Goal: Task Accomplishment & Management: Use online tool/utility

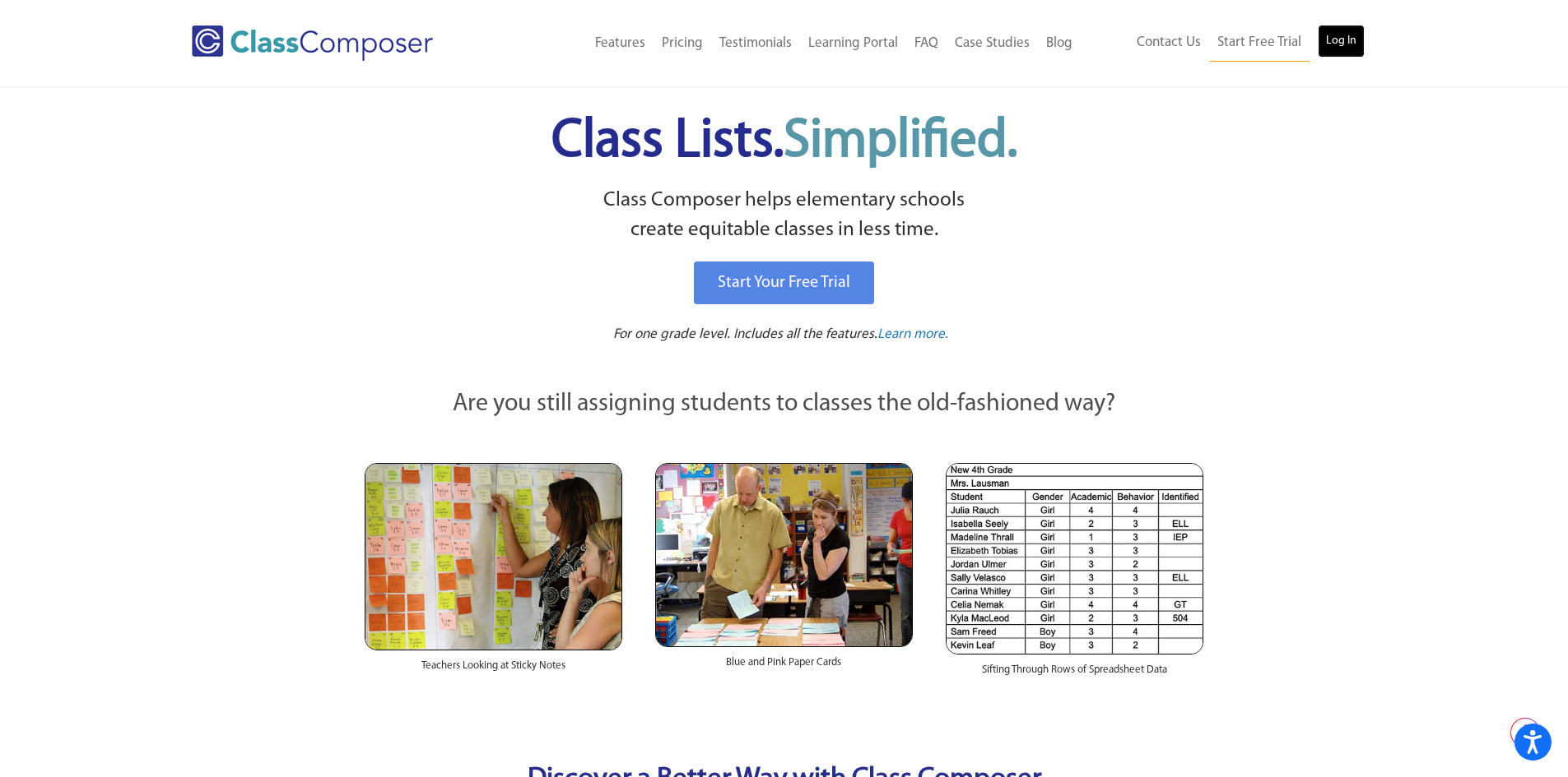
click at [1340, 42] on link "Log In" at bounding box center [1340, 41] width 47 height 33
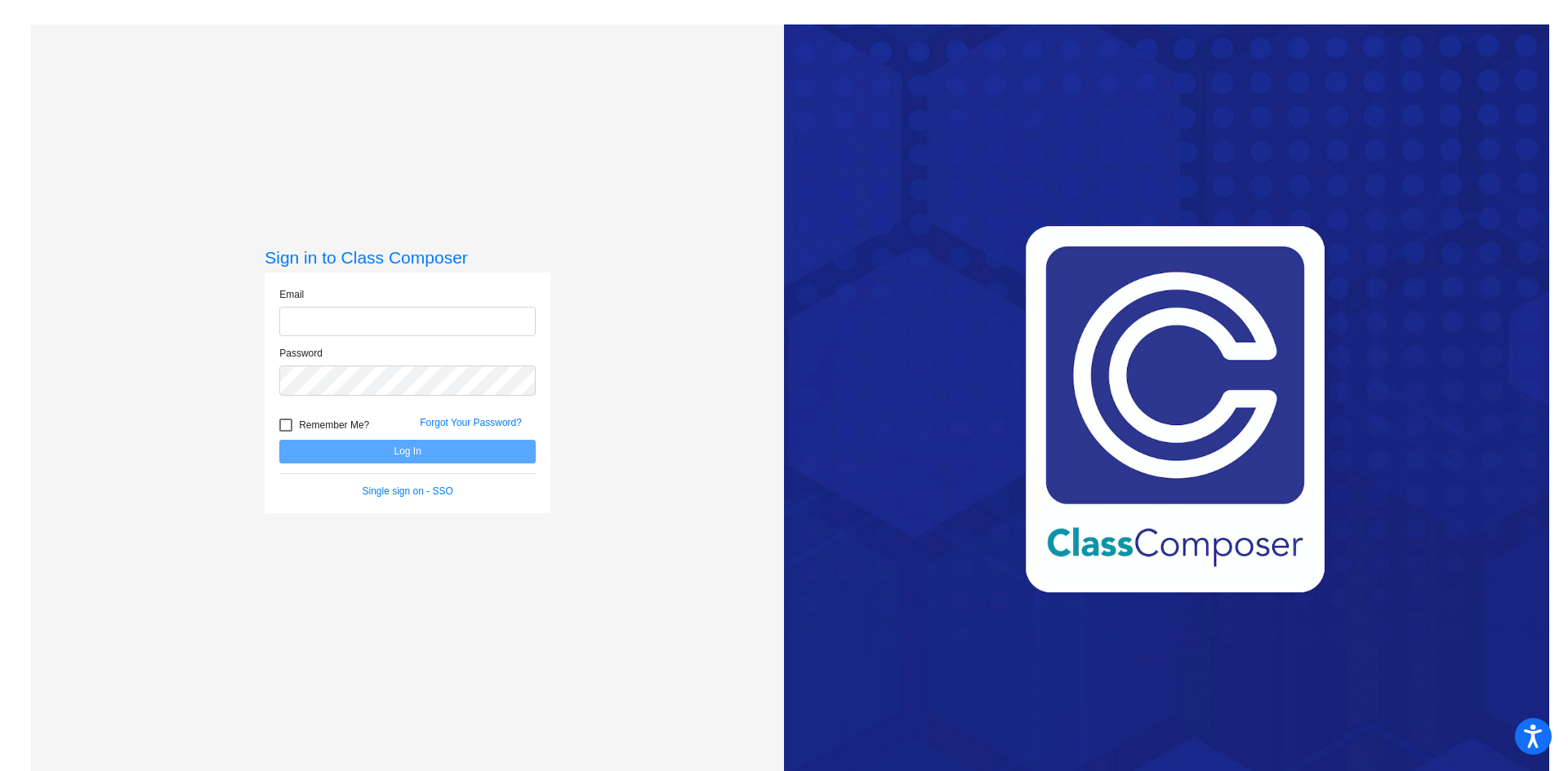
type input "[EMAIL_ADDRESS][PERSON_NAME][DOMAIN_NAME]"
click at [448, 452] on button "Log In" at bounding box center [407, 452] width 257 height 24
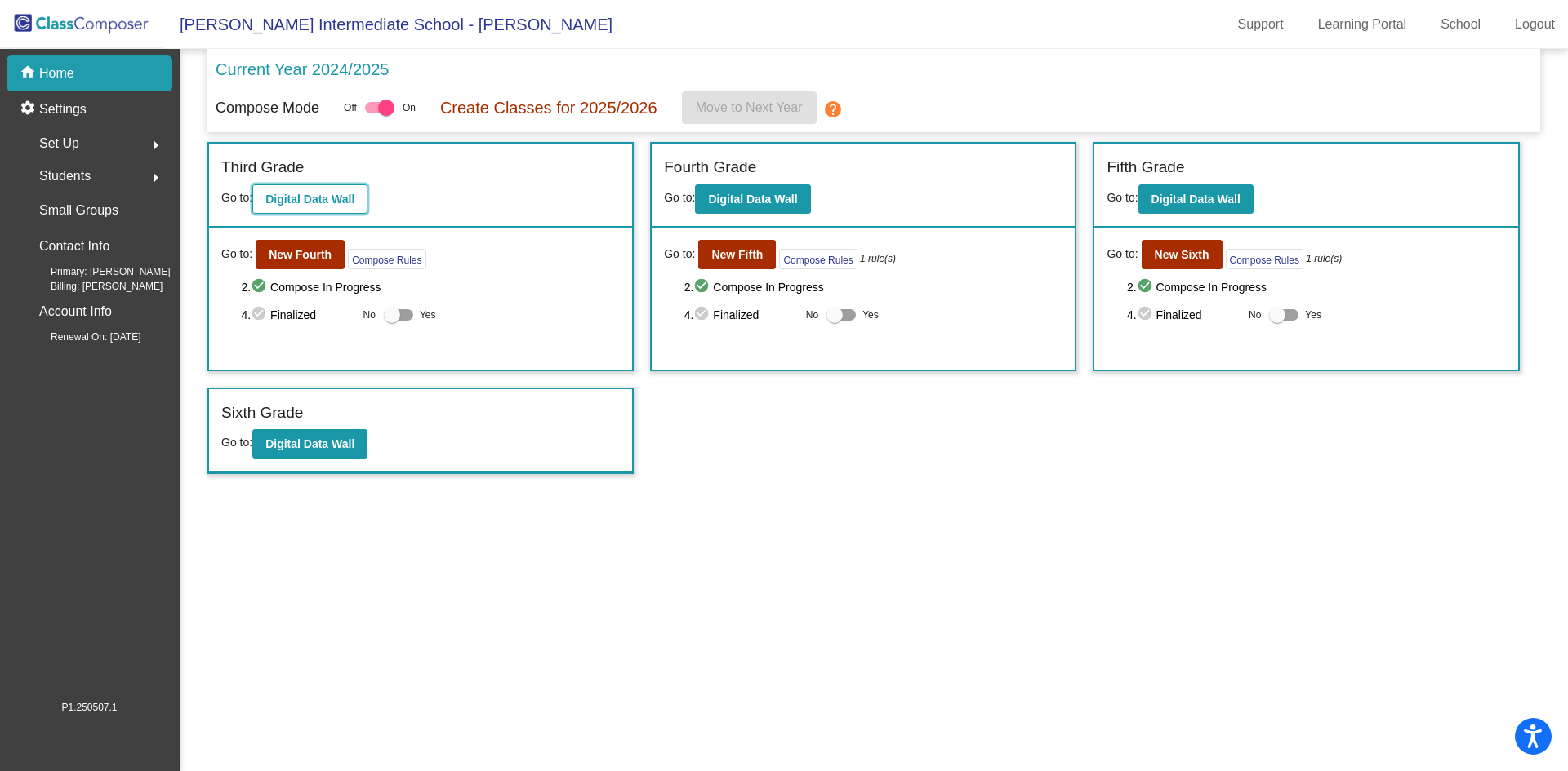
click at [320, 195] on b "Digital Data Wall" at bounding box center [310, 199] width 89 height 13
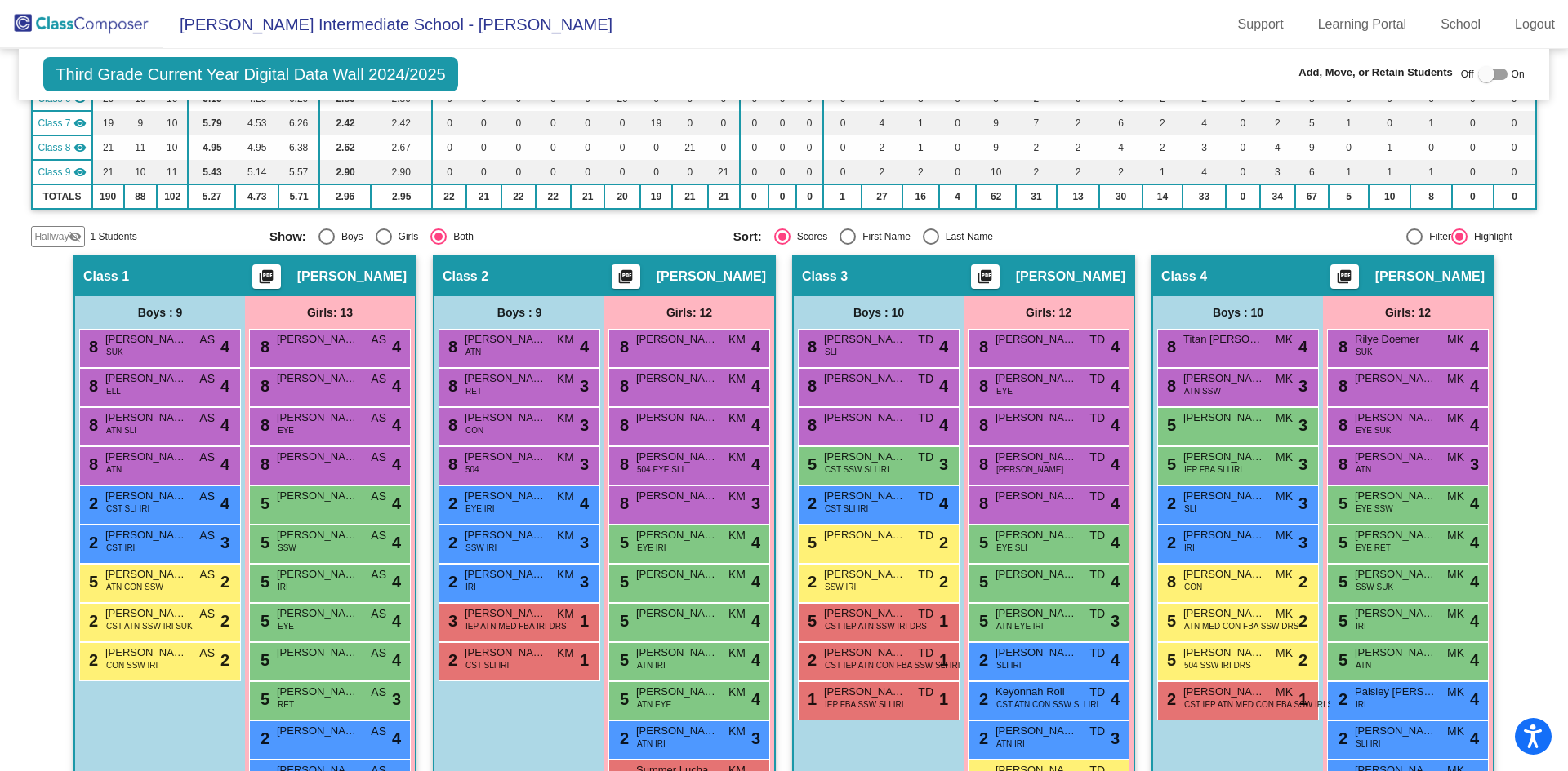
scroll to position [164, 0]
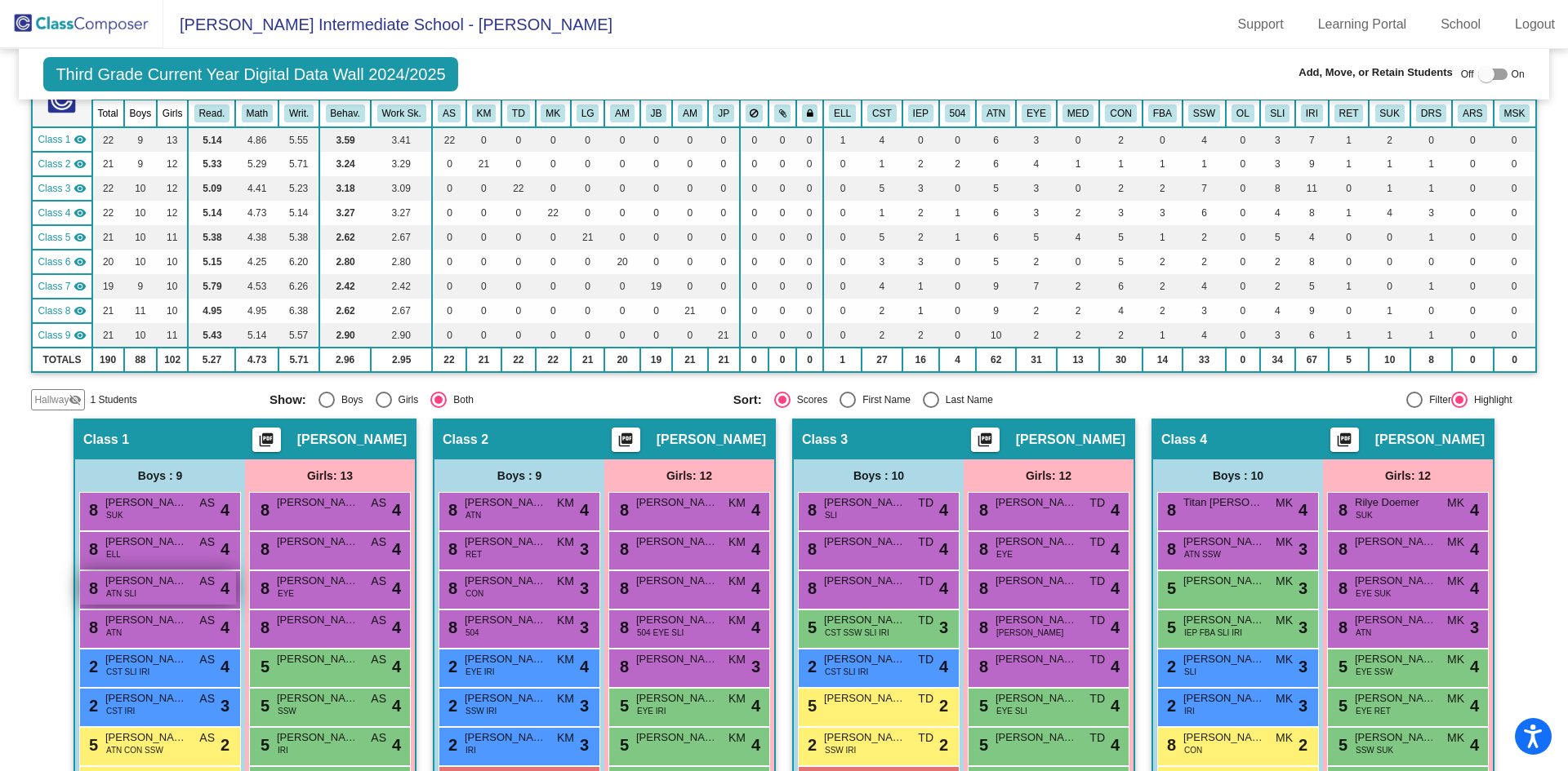
click at [172, 589] on div "8 Dexter Hamina ATN SLI AS lock do_not_disturb_alt 4" at bounding box center [158, 588] width 156 height 33
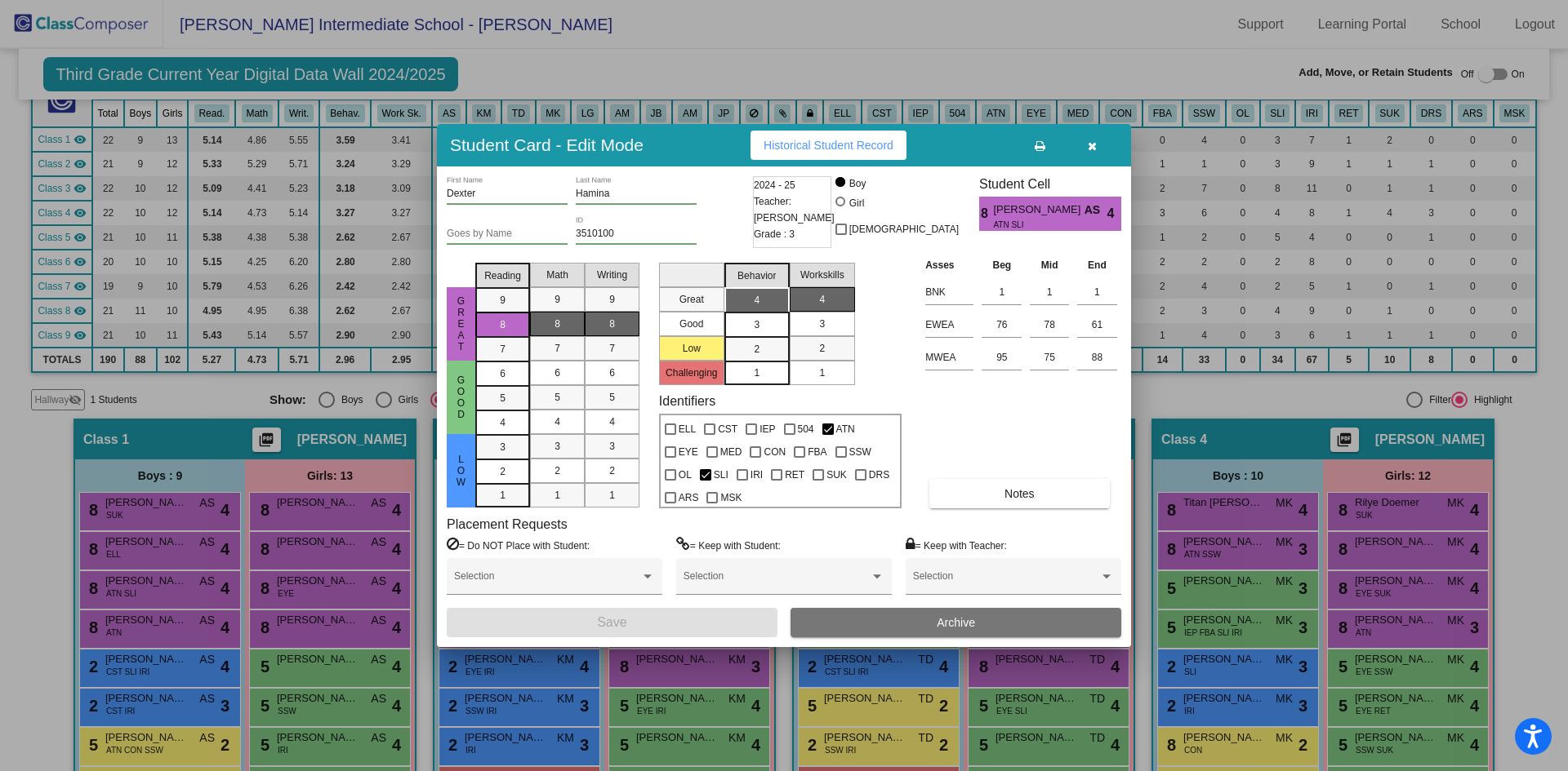
click at [1285, 385] on div at bounding box center [784, 385] width 1568 height 771
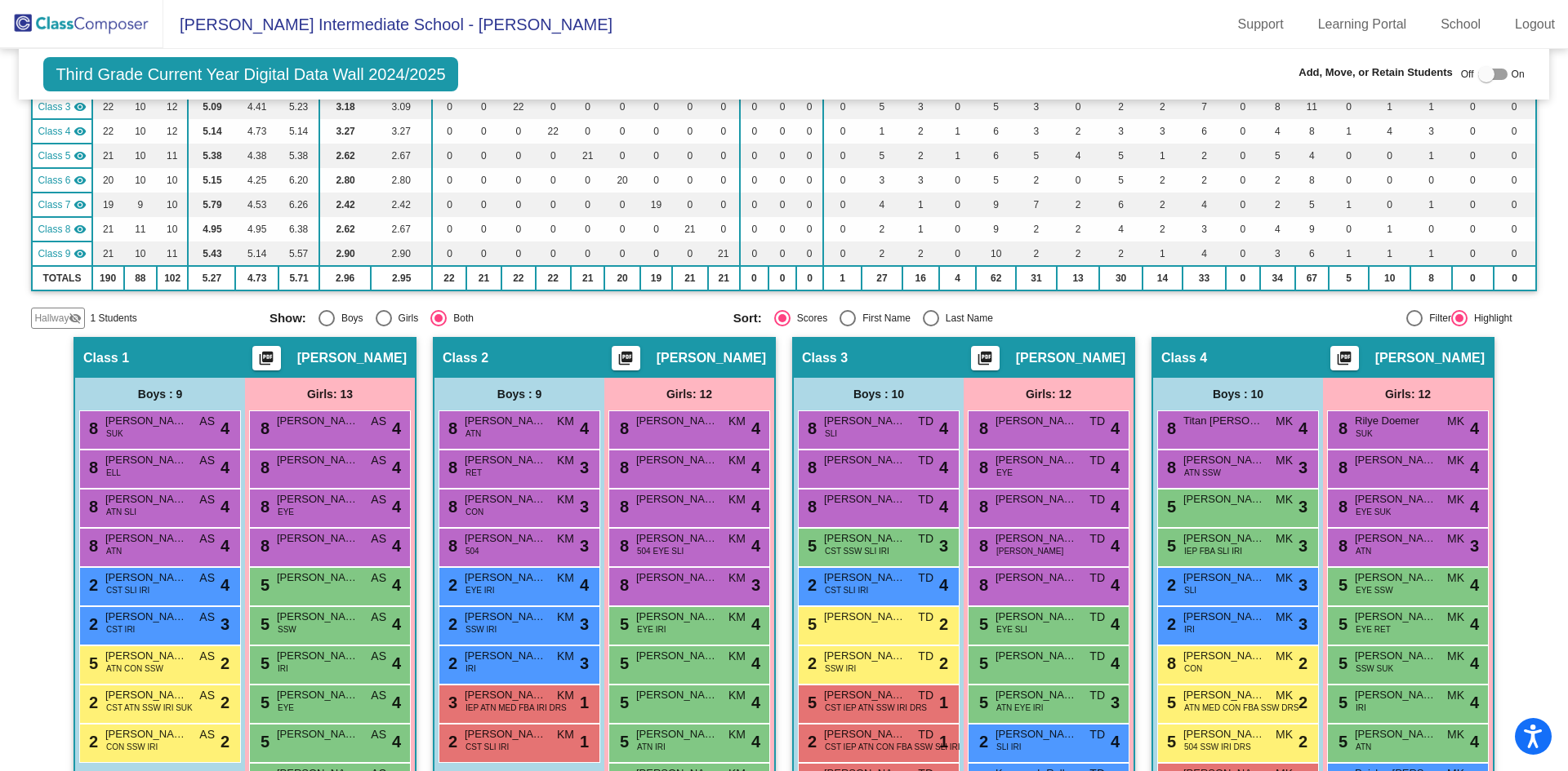
scroll to position [490, 0]
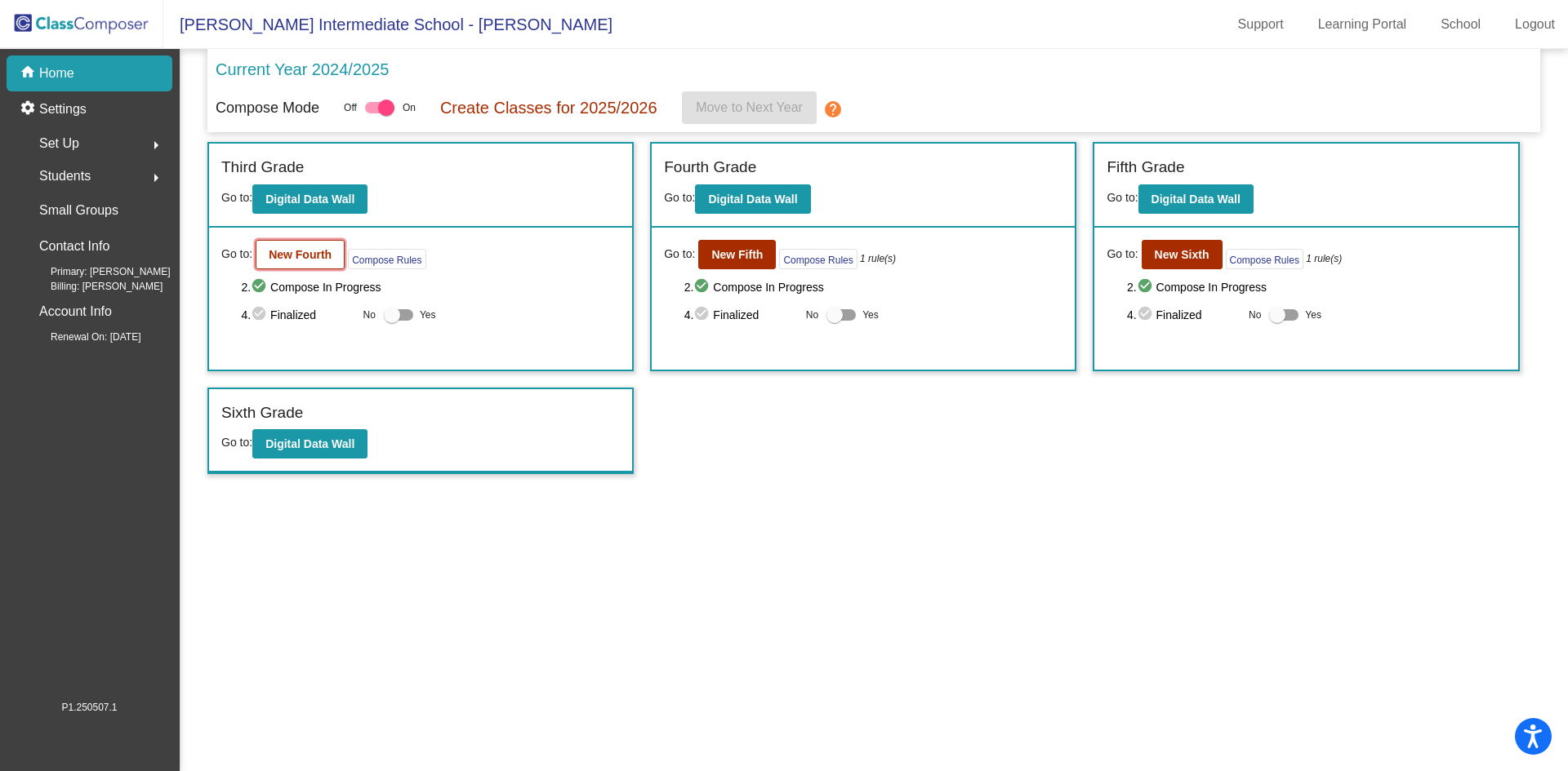
click at [276, 257] on b "New Fourth" at bounding box center [300, 255] width 63 height 13
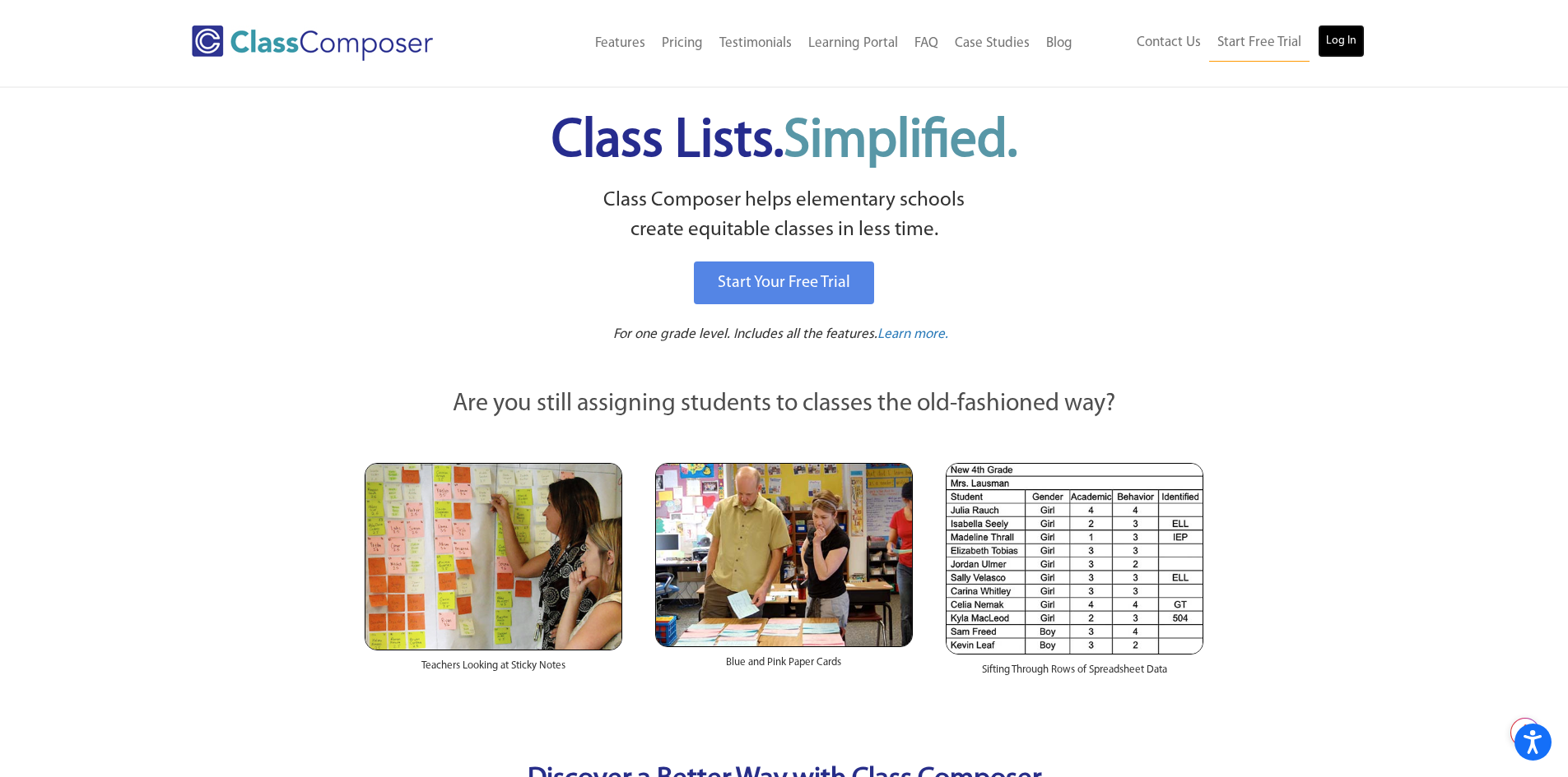
click at [1340, 35] on link "Log In" at bounding box center [1340, 41] width 47 height 33
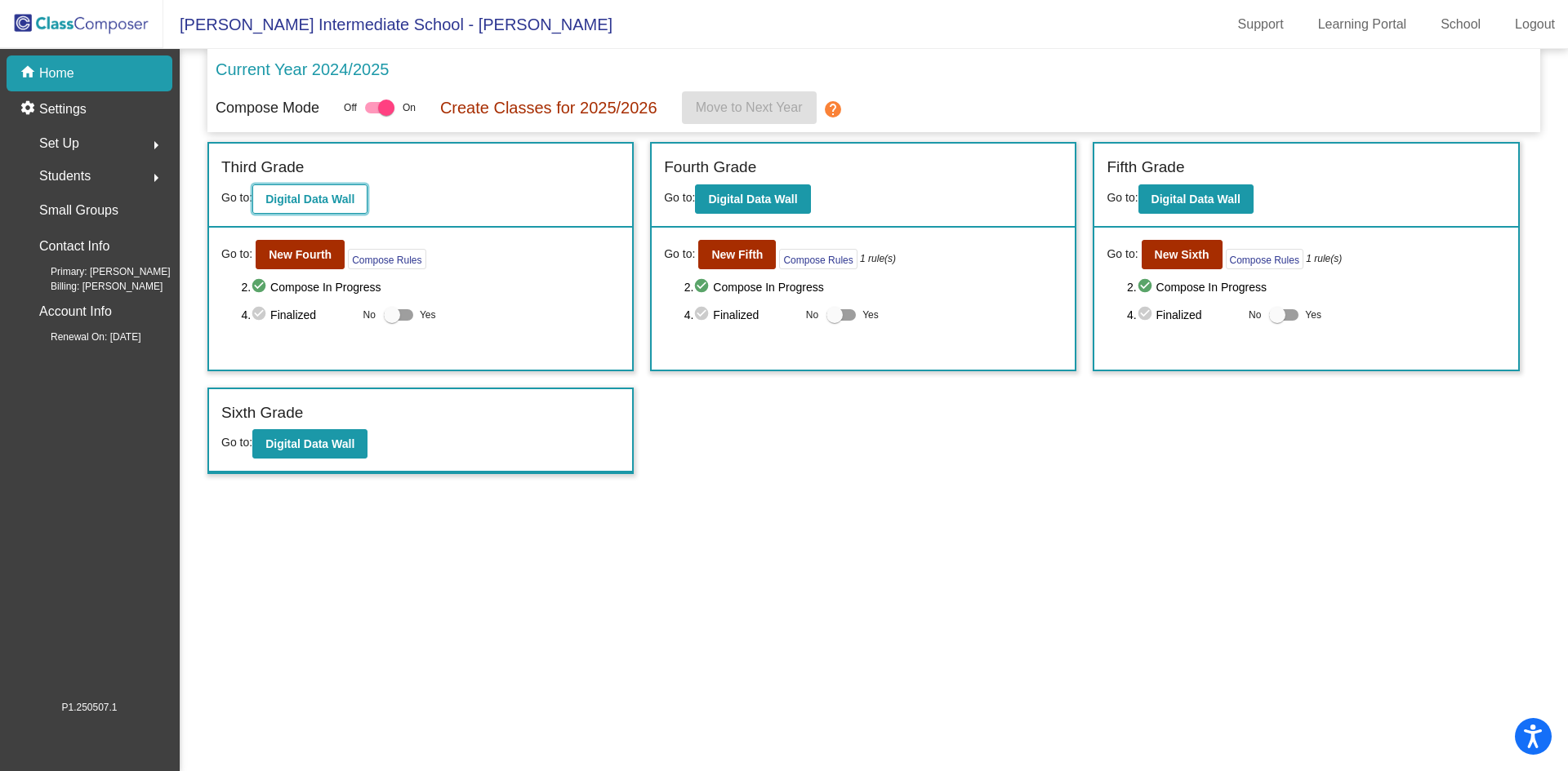
click at [334, 208] on button "Digital Data Wall" at bounding box center [309, 200] width 115 height 30
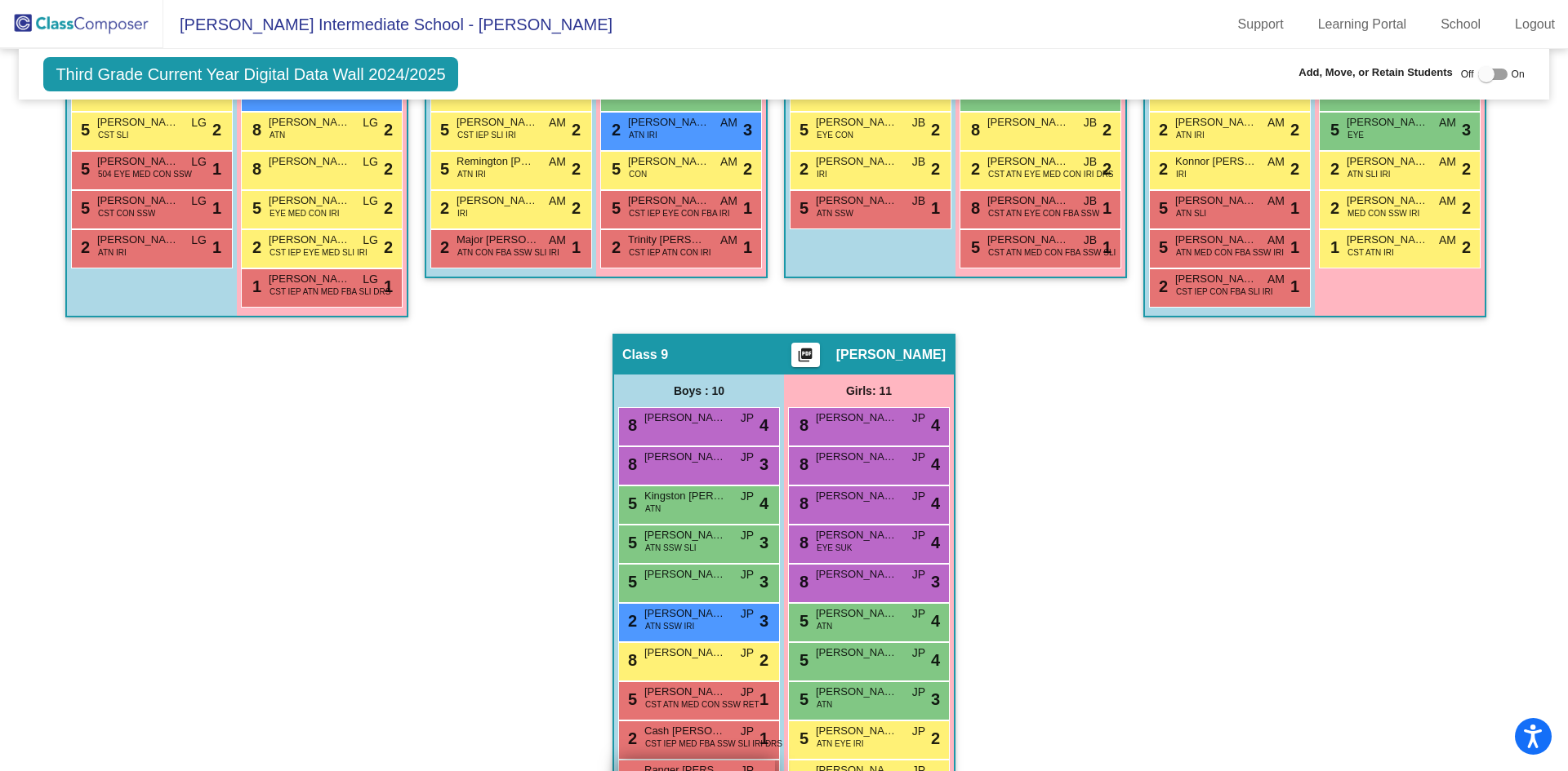
scroll to position [1481, 0]
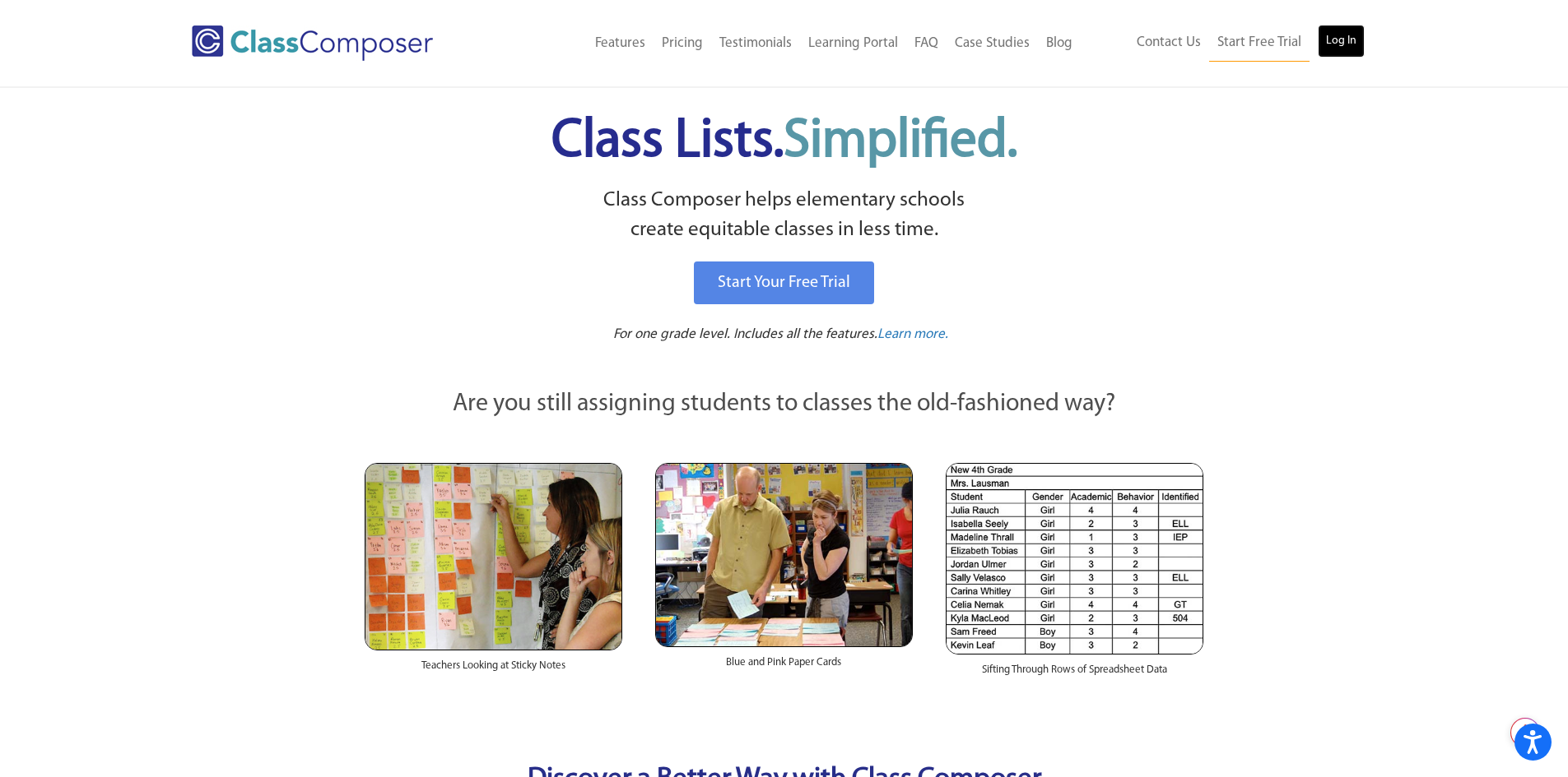
click at [1332, 41] on link "Log In" at bounding box center [1340, 41] width 47 height 33
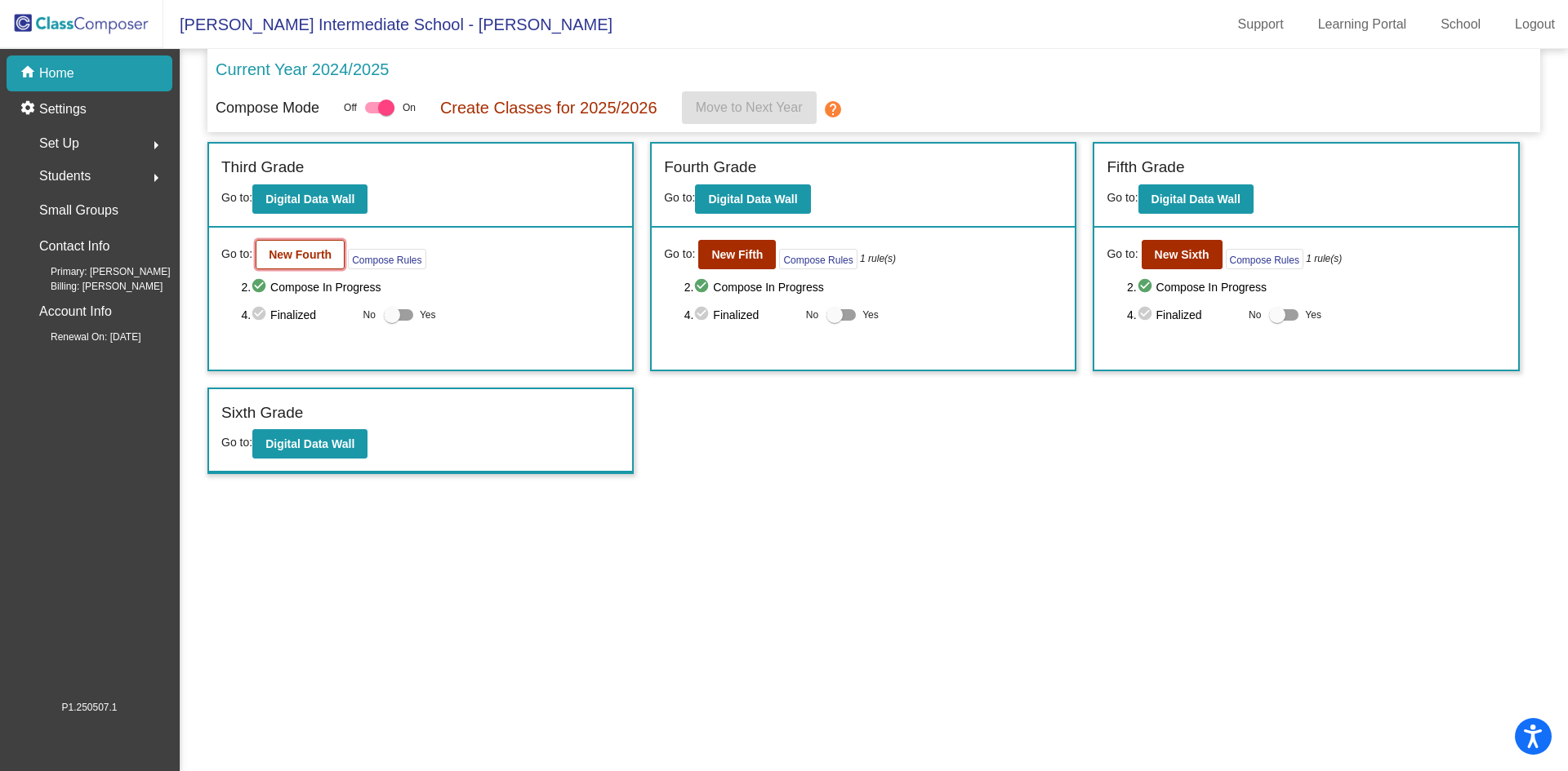
click at [318, 258] on b "New Fourth" at bounding box center [300, 255] width 63 height 13
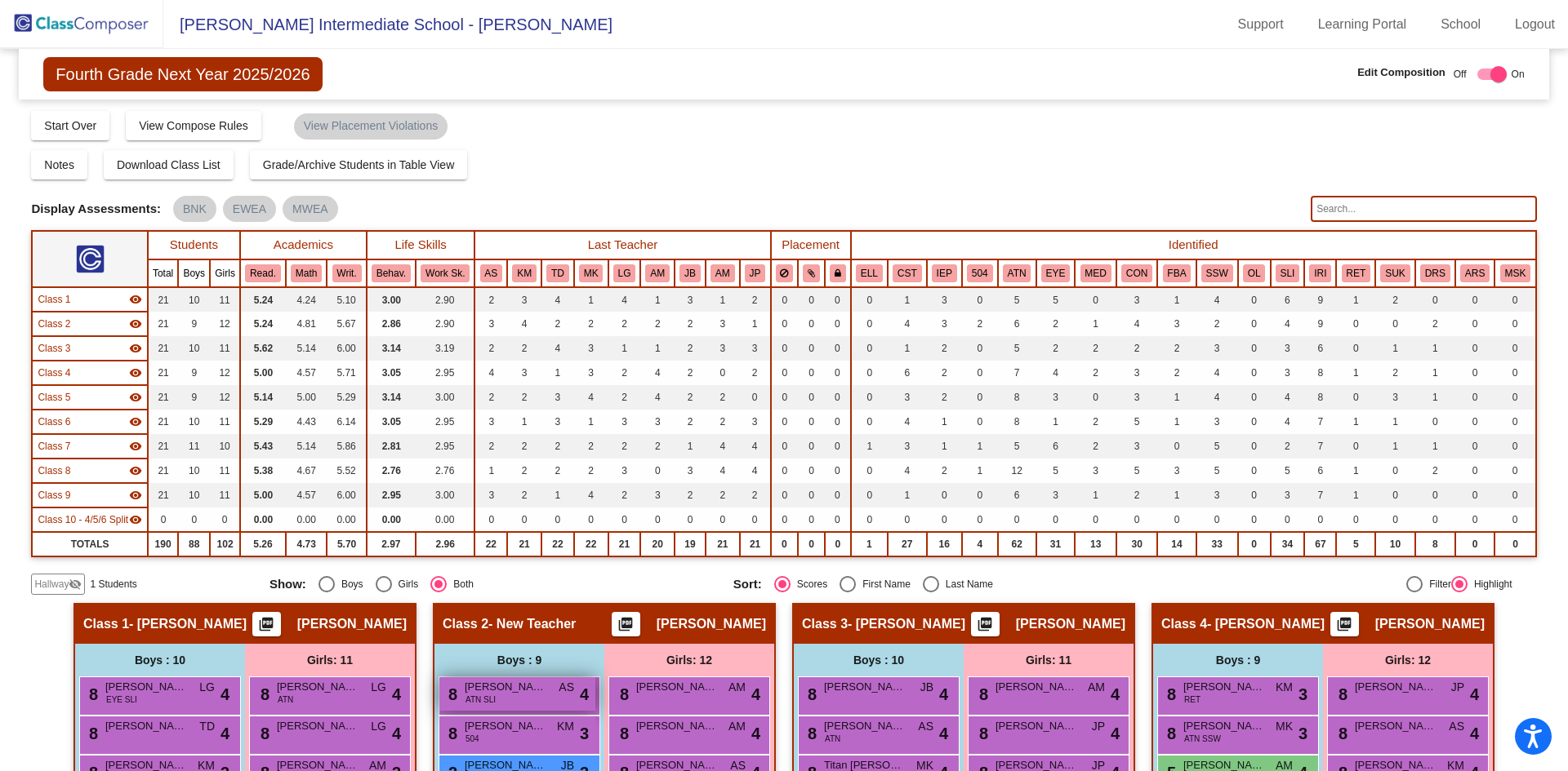
click at [545, 711] on div "8 [PERSON_NAME] ATN SLI AS lock do_not_disturb_alt 4" at bounding box center [517, 694] width 156 height 33
click at [545, 711] on div "8 [PERSON_NAME] ATN SLI AS lock do_not_disturb_alt 4" at bounding box center [517, 694] width 156 height 33
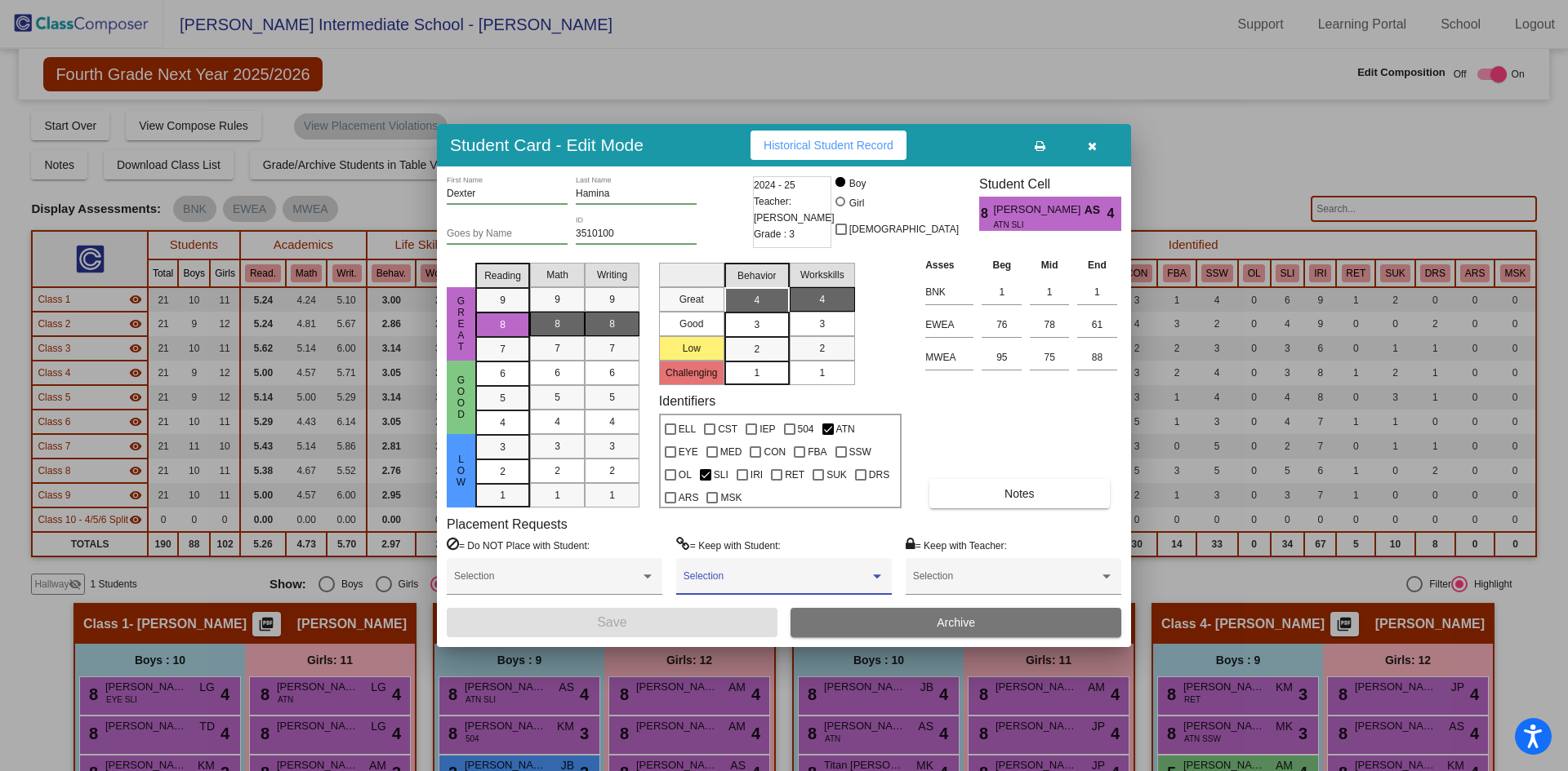
click at [745, 577] on span at bounding box center [777, 581] width 186 height 11
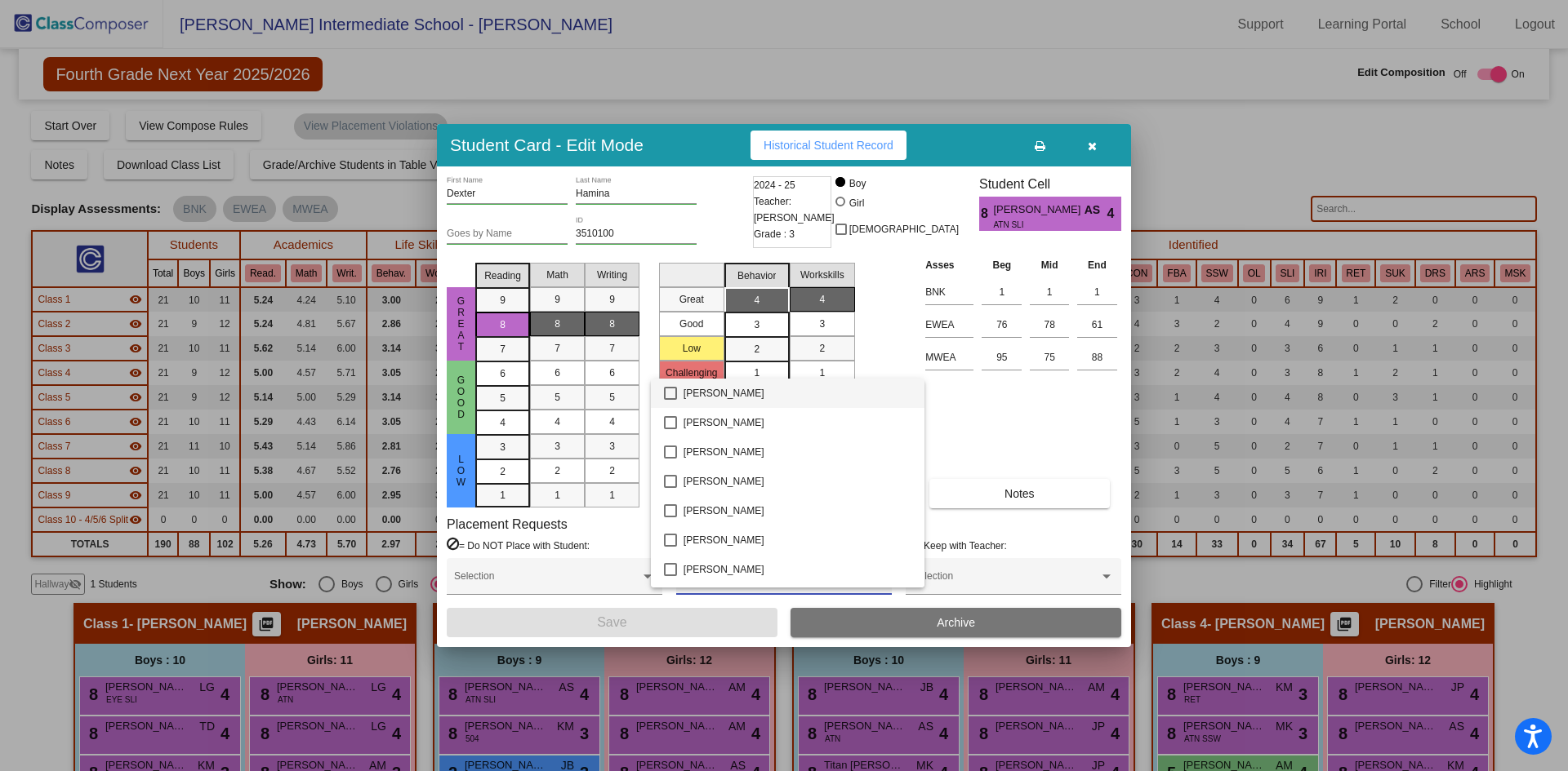
click at [596, 566] on div at bounding box center [784, 385] width 1568 height 771
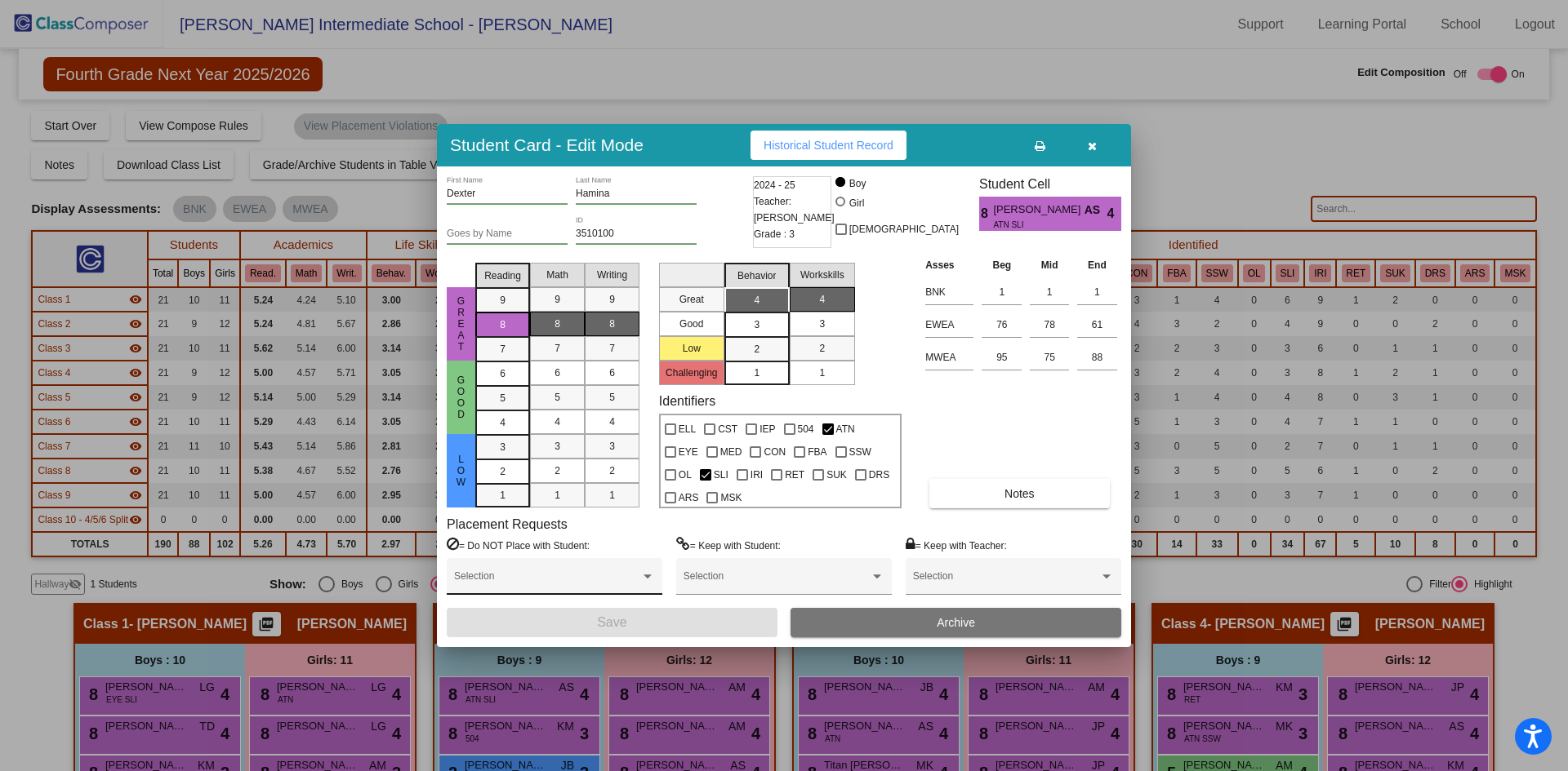
click at [585, 575] on div "Selection" at bounding box center [554, 580] width 200 height 30
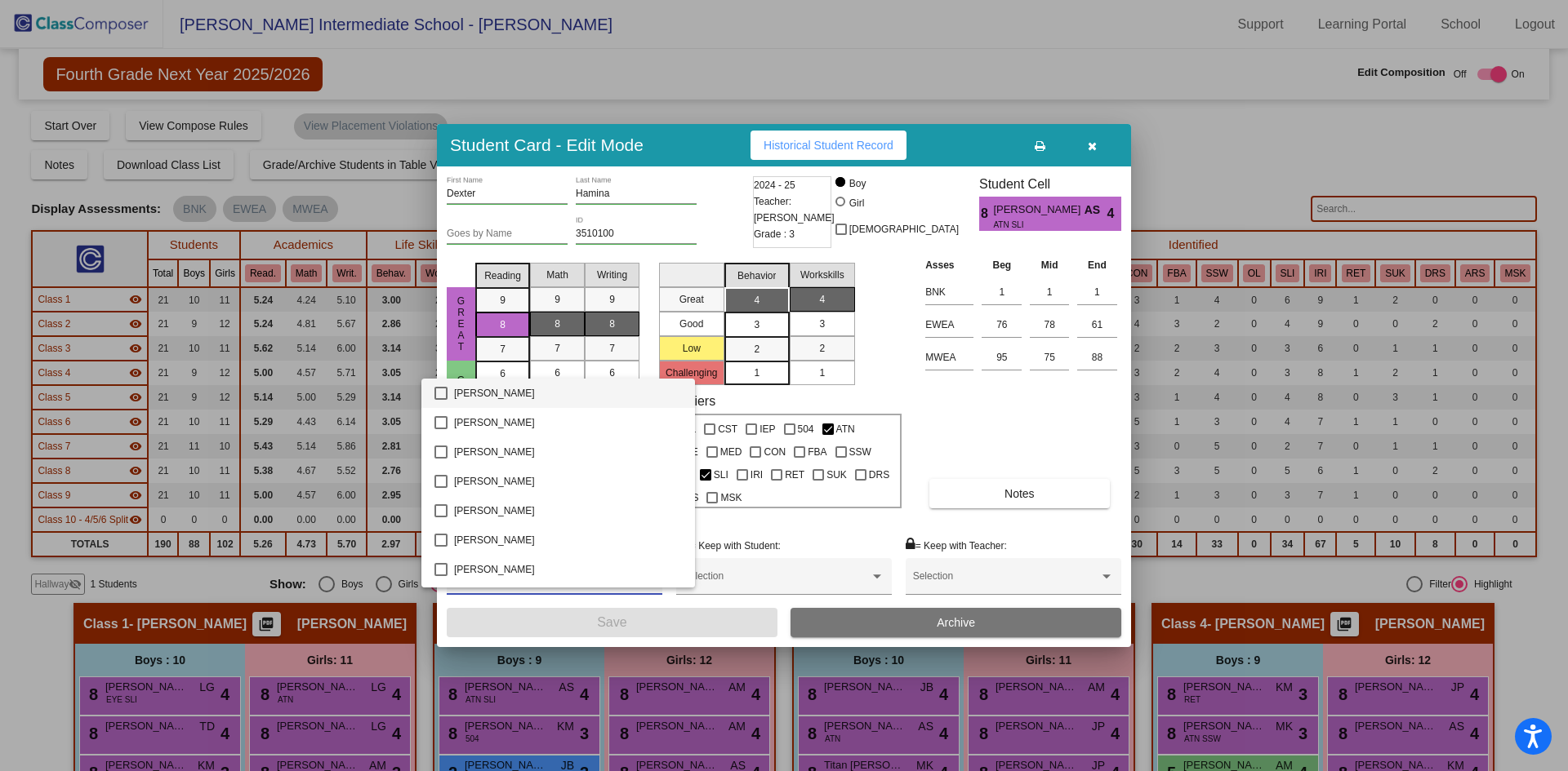
click at [819, 541] on div at bounding box center [784, 385] width 1568 height 771
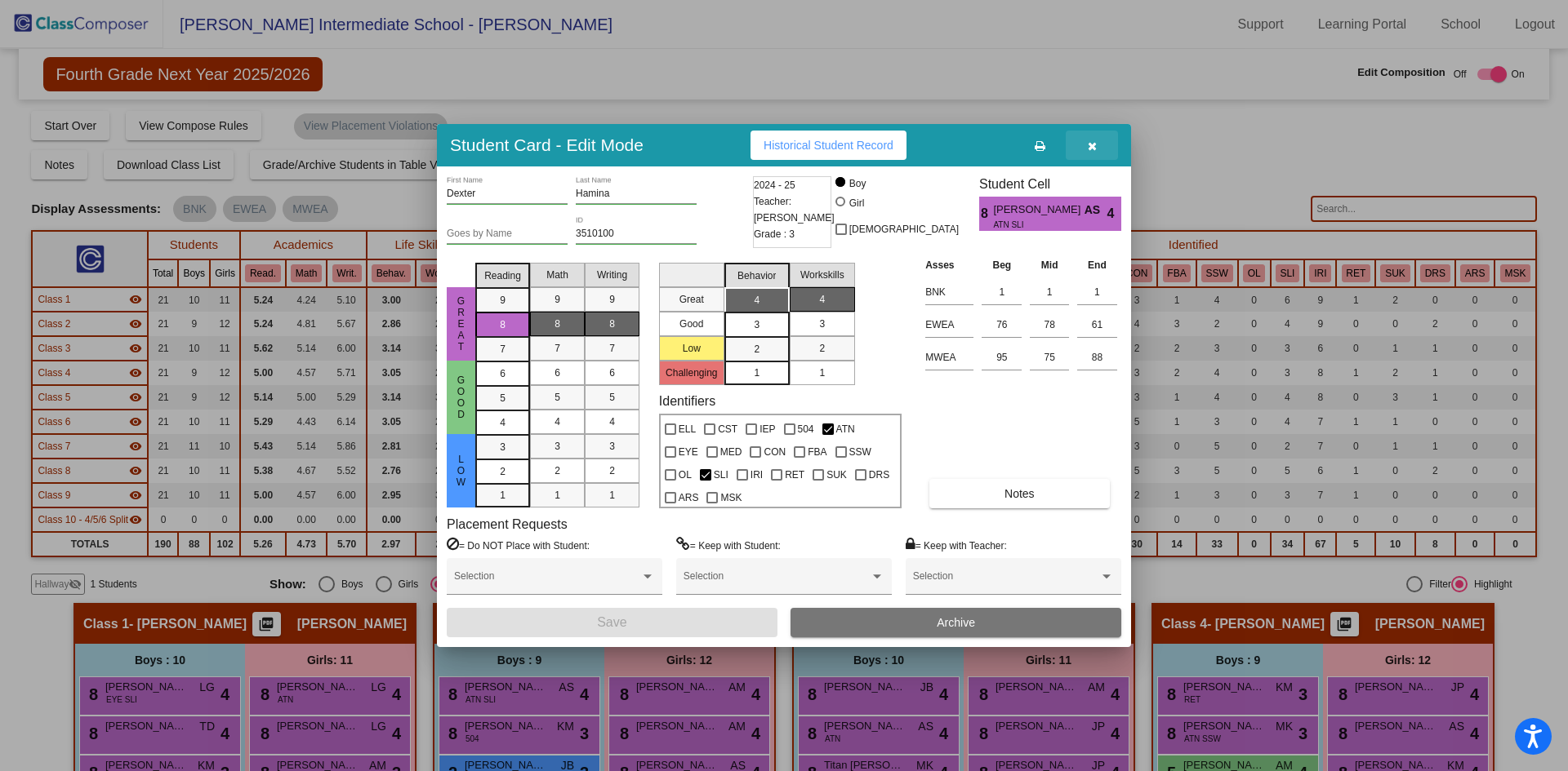
click at [1096, 133] on button "button" at bounding box center [1092, 145] width 53 height 30
